Goal: Task Accomplishment & Management: Complete application form

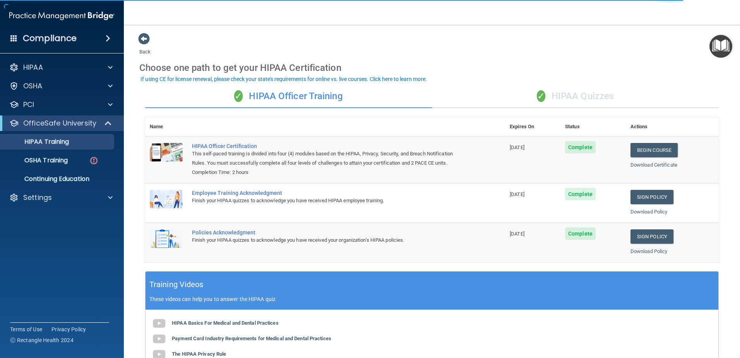
click at [529, 100] on div "✓ HIPAA Quizzes" at bounding box center [575, 96] width 287 height 23
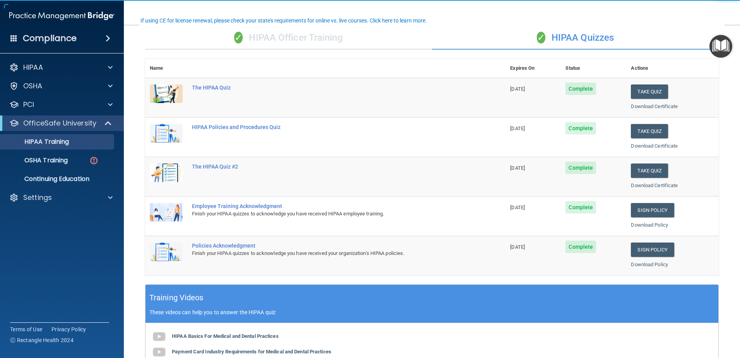
scroll to position [77, 0]
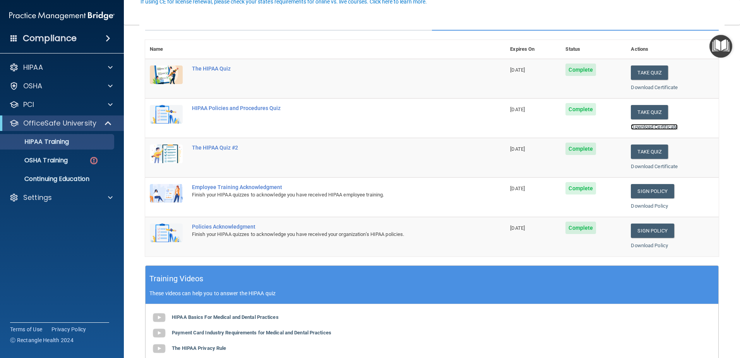
click at [656, 128] on link "Download Certificate" at bounding box center [654, 127] width 47 height 6
click at [656, 166] on link "Download Certificate" at bounding box center [654, 166] width 47 height 6
click at [650, 192] on link "Sign Policy" at bounding box center [652, 191] width 43 height 14
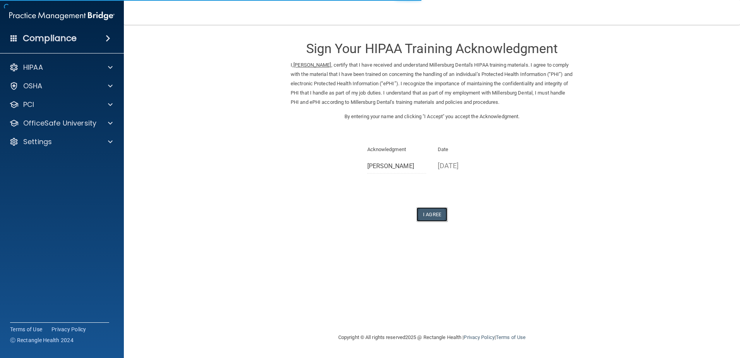
click at [433, 218] on button "I Agree" at bounding box center [431, 214] width 31 height 14
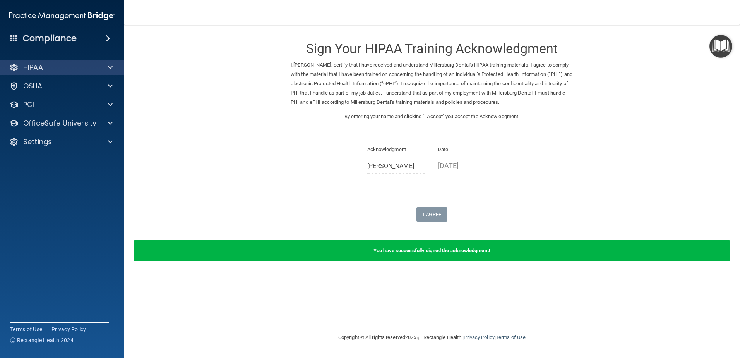
click at [76, 73] on div "HIPAA" at bounding box center [62, 67] width 124 height 15
click at [88, 61] on div "HIPAA" at bounding box center [62, 67] width 124 height 15
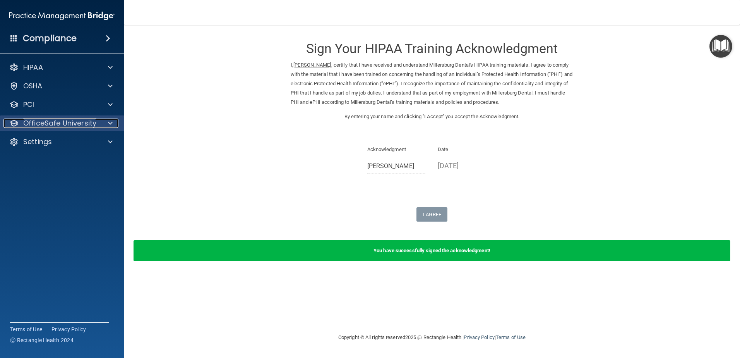
click at [98, 125] on div "OfficeSafe University" at bounding box center [51, 122] width 96 height 9
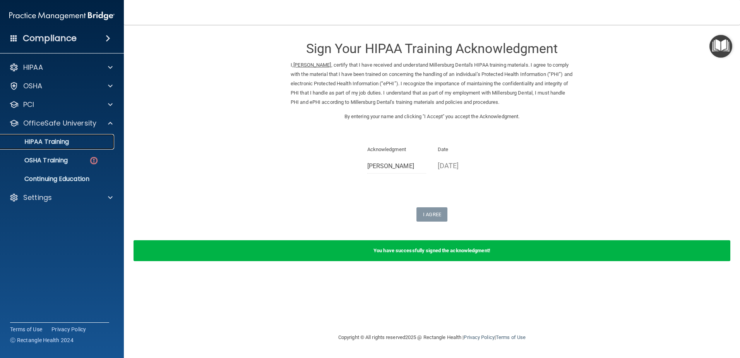
click at [74, 139] on div "HIPAA Training" at bounding box center [58, 142] width 106 height 8
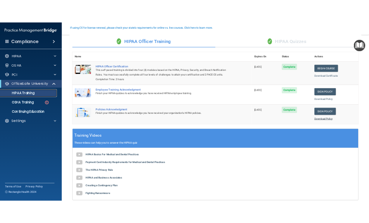
scroll to position [77, 0]
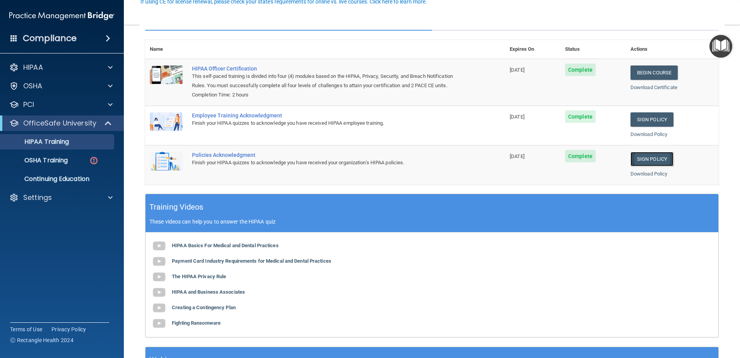
click at [649, 158] on link "Sign Policy" at bounding box center [651, 159] width 43 height 14
click at [630, 161] on link "Sign Policy" at bounding box center [651, 159] width 43 height 14
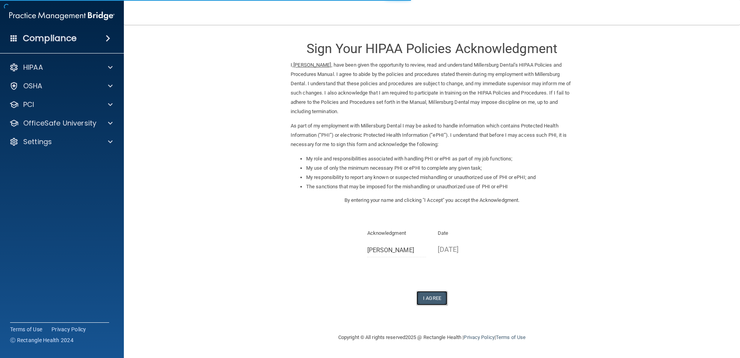
click at [438, 300] on button "I Agree" at bounding box center [431, 298] width 31 height 14
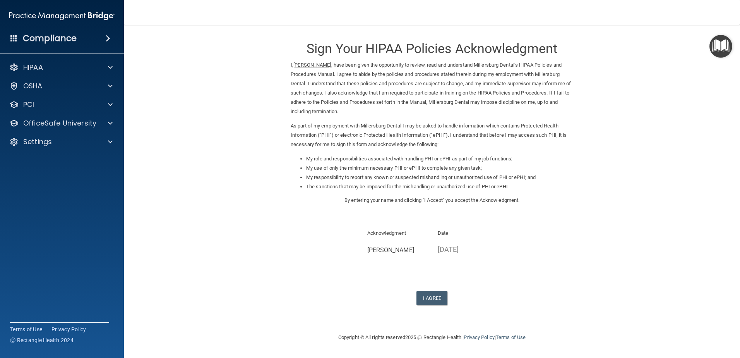
click at [443, 287] on div "Sign Your HIPAA Policies Acknowledgment I, Samantha Bowles , have been given th…" at bounding box center [432, 169] width 282 height 272
click at [435, 296] on button "I Agree" at bounding box center [431, 298] width 31 height 14
